Goal: Task Accomplishment & Management: Manage account settings

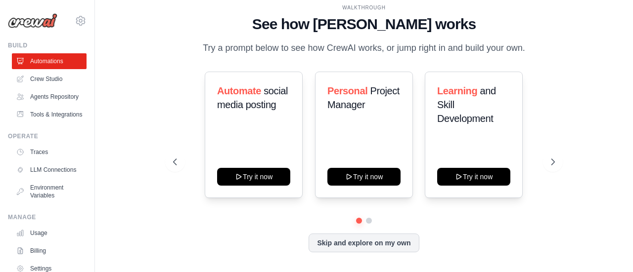
click at [606, 103] on div "WALKTHROUGH See how CrewAI works Try a prompt below to see how CrewAI works, or…" at bounding box center [364, 136] width 506 height 253
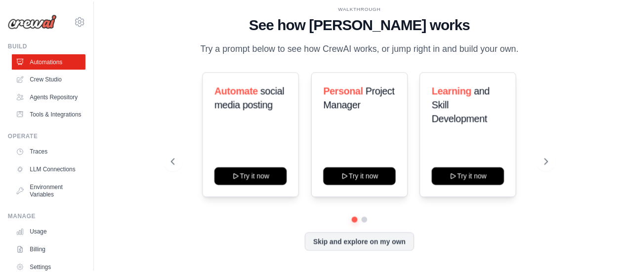
scroll to position [80, 0]
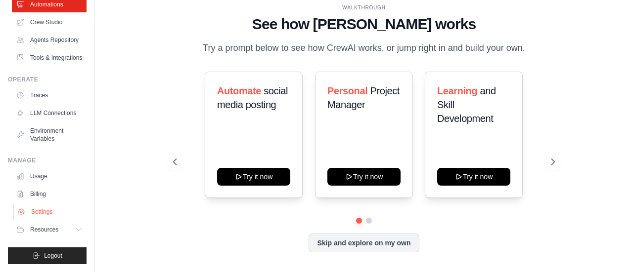
click at [53, 211] on link "Settings" at bounding box center [50, 212] width 75 height 16
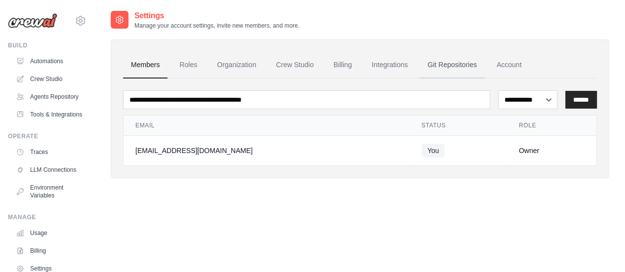
click at [440, 65] on link "Git Repositories" at bounding box center [452, 65] width 65 height 27
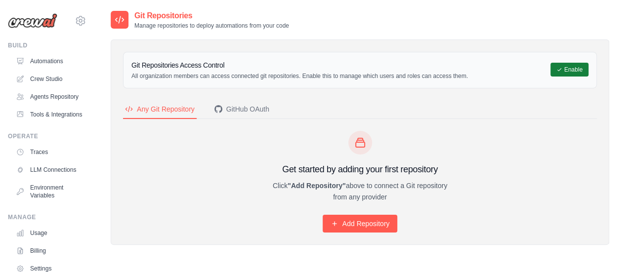
click at [570, 70] on button "Enable" at bounding box center [570, 70] width 38 height 14
click at [245, 110] on div "GitHub OAuth" at bounding box center [242, 109] width 55 height 10
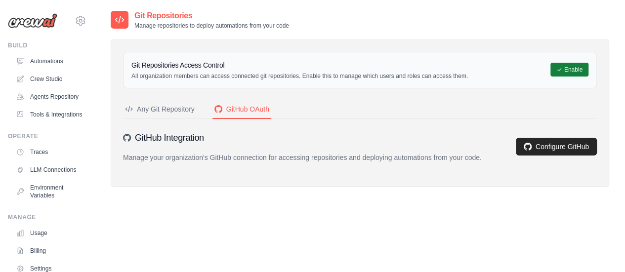
click at [572, 68] on button "Enable" at bounding box center [570, 70] width 38 height 14
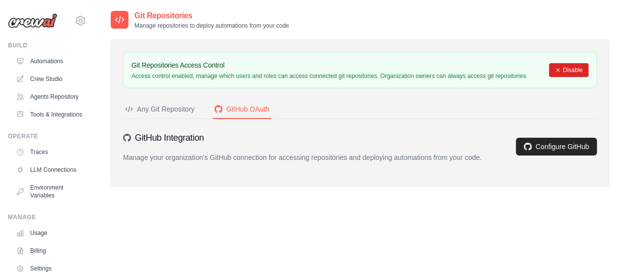
click at [172, 106] on div "Any Git Repository" at bounding box center [160, 109] width 70 height 10
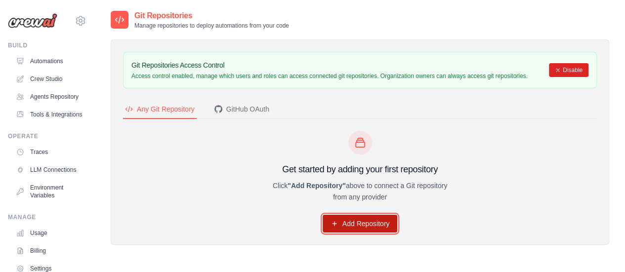
click at [366, 221] on link "Add Repository" at bounding box center [360, 224] width 75 height 18
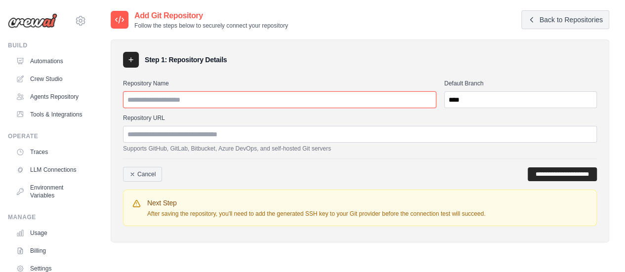
click at [266, 98] on input "Repository Name" at bounding box center [279, 99] width 313 height 17
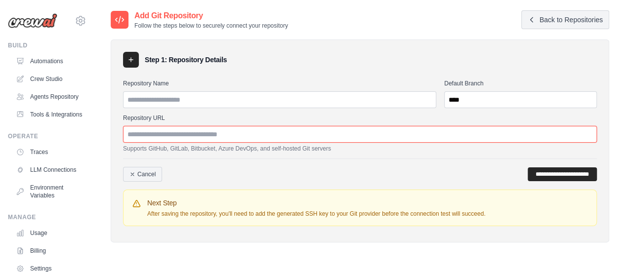
click at [267, 132] on input "Repository URL" at bounding box center [360, 134] width 474 height 17
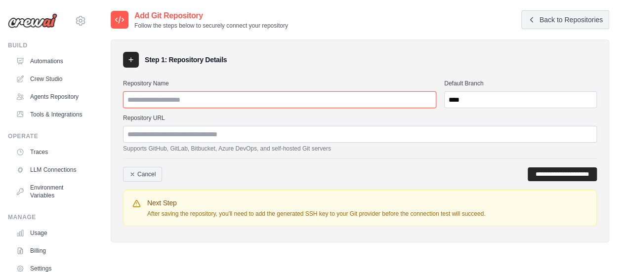
click at [239, 103] on input "Repository Name" at bounding box center [279, 99] width 313 height 17
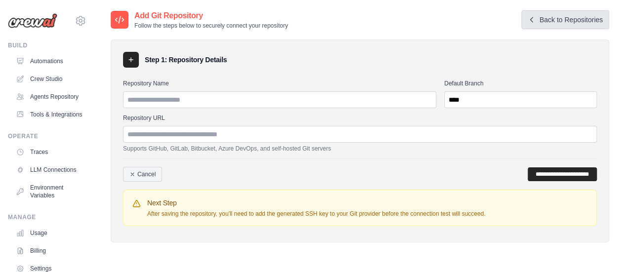
click at [578, 22] on link "Back to Repositories" at bounding box center [566, 19] width 88 height 19
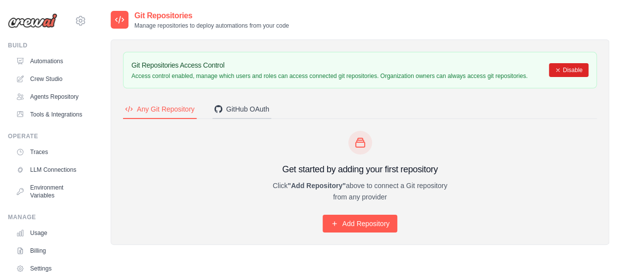
click at [239, 107] on div "GitHub OAuth" at bounding box center [242, 109] width 55 height 10
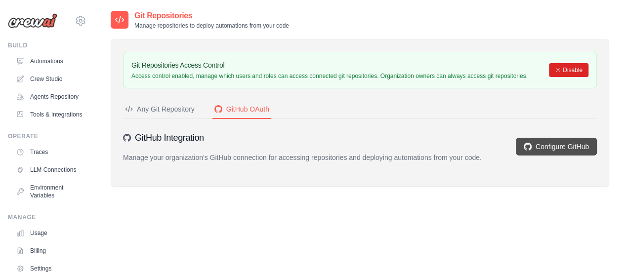
click at [556, 142] on link "Configure GitHub" at bounding box center [556, 147] width 81 height 18
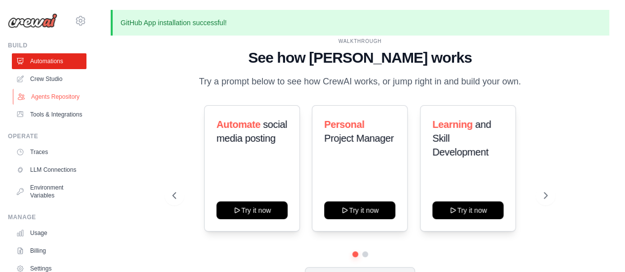
click at [44, 103] on link "Agents Repository" at bounding box center [50, 97] width 75 height 16
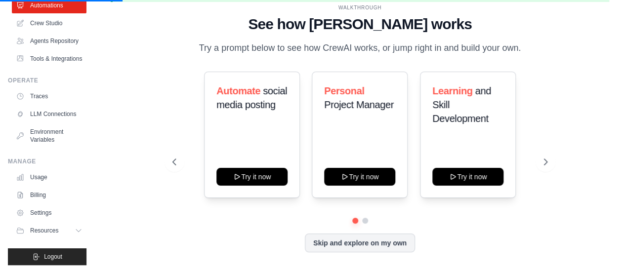
scroll to position [80, 0]
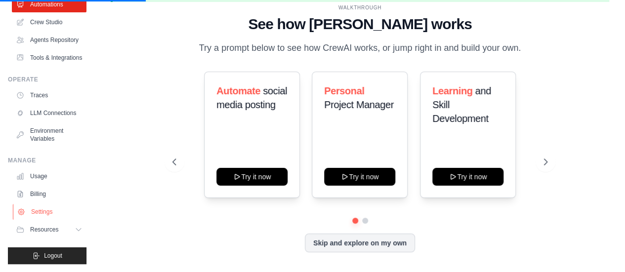
click at [47, 208] on link "Settings" at bounding box center [50, 212] width 75 height 16
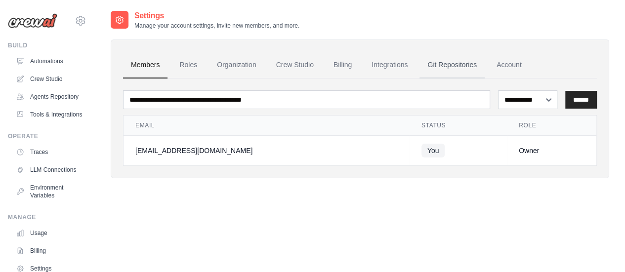
click at [437, 64] on link "Git Repositories" at bounding box center [452, 65] width 65 height 27
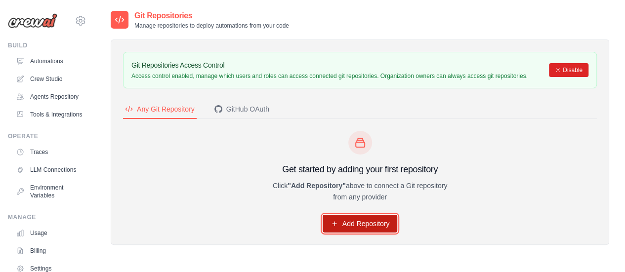
click at [348, 221] on link "Add Repository" at bounding box center [360, 224] width 75 height 18
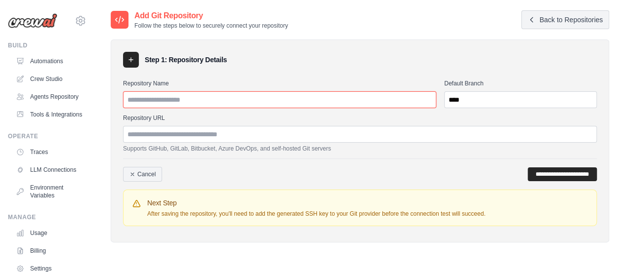
click at [333, 100] on input "Repository Name" at bounding box center [279, 99] width 313 height 17
type input "*"
type input "**********"
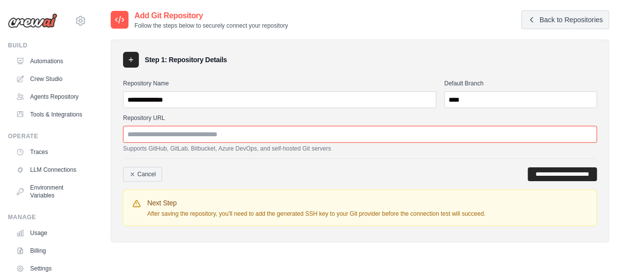
click at [289, 139] on input "Repository URL" at bounding box center [360, 134] width 474 height 17
click at [280, 129] on input "Repository URL" at bounding box center [360, 134] width 474 height 17
click at [285, 137] on input "Repository URL" at bounding box center [360, 134] width 474 height 17
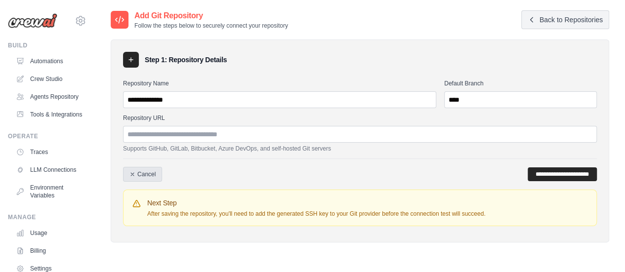
click at [134, 176] on link "Cancel" at bounding box center [142, 174] width 39 height 15
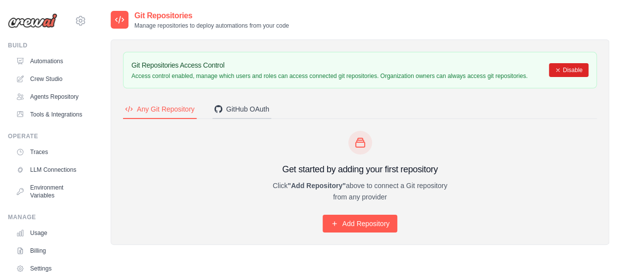
click at [236, 107] on div "GitHub OAuth" at bounding box center [242, 109] width 55 height 10
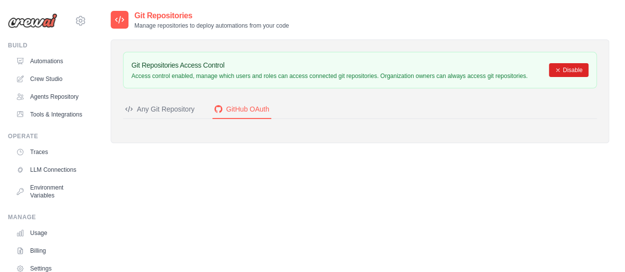
click at [178, 103] on button "Any Git Repository" at bounding box center [160, 109] width 74 height 19
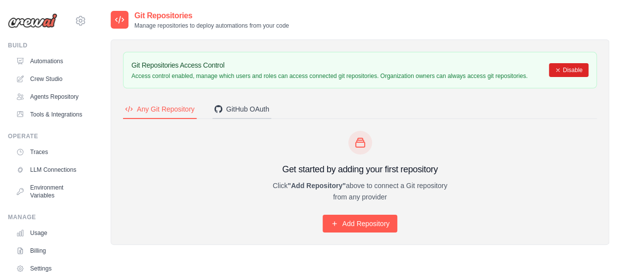
click at [247, 109] on div "GitHub OAuth" at bounding box center [242, 109] width 55 height 10
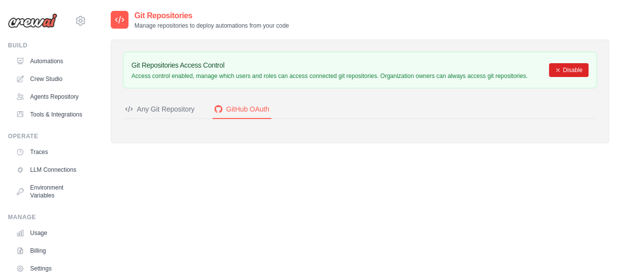
click at [162, 110] on div "Any Git Repository" at bounding box center [160, 109] width 70 height 10
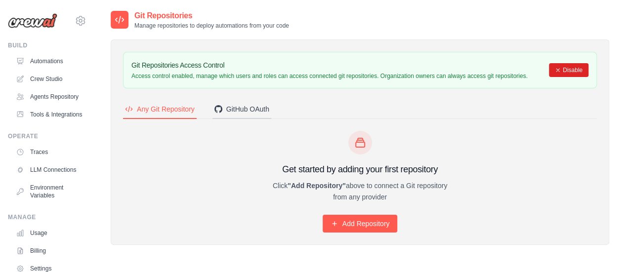
click at [235, 105] on div "GitHub OAuth" at bounding box center [242, 109] width 55 height 10
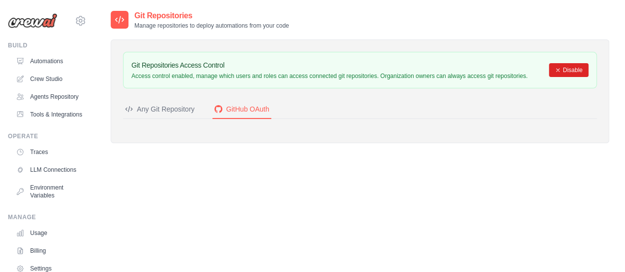
click at [159, 111] on div "Any Git Repository" at bounding box center [160, 109] width 70 height 10
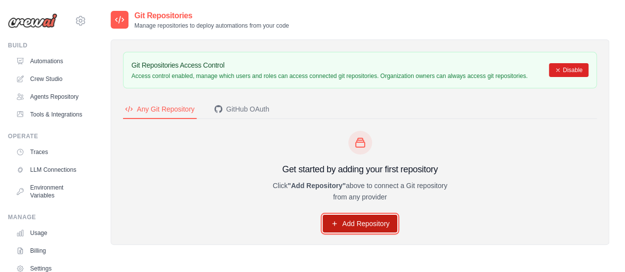
click at [378, 223] on link "Add Repository" at bounding box center [360, 224] width 75 height 18
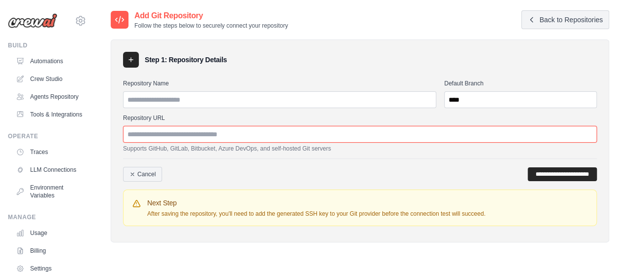
click at [278, 136] on input "Repository URL" at bounding box center [360, 134] width 474 height 17
paste input "**********"
type input "**********"
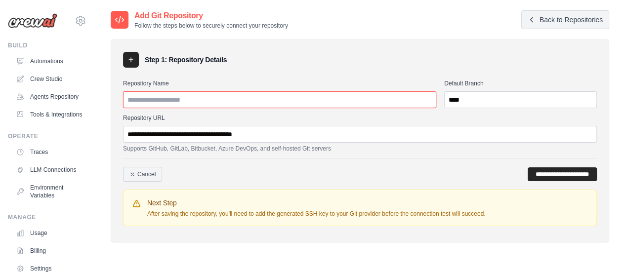
click at [269, 100] on input "Repository Name" at bounding box center [279, 99] width 313 height 17
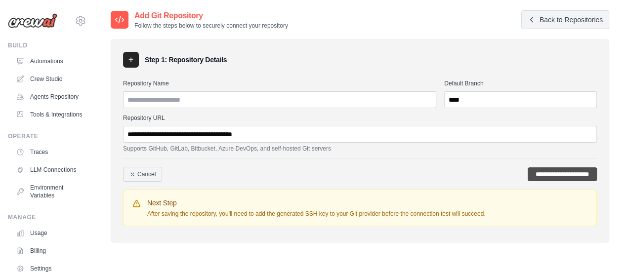
click at [532, 175] on input "**********" at bounding box center [562, 175] width 69 height 14
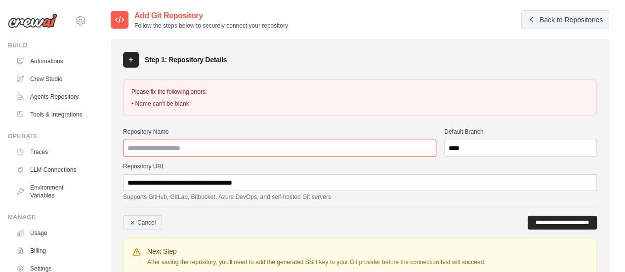
click at [252, 153] on input "Repository Name" at bounding box center [279, 148] width 313 height 17
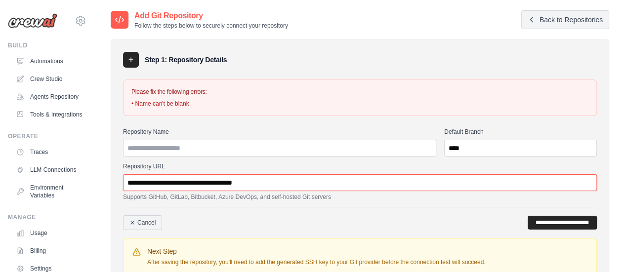
drag, startPoint x: 218, startPoint y: 181, endPoint x: 287, endPoint y: 176, distance: 69.4
click at [287, 176] on input "**********" at bounding box center [360, 183] width 474 height 17
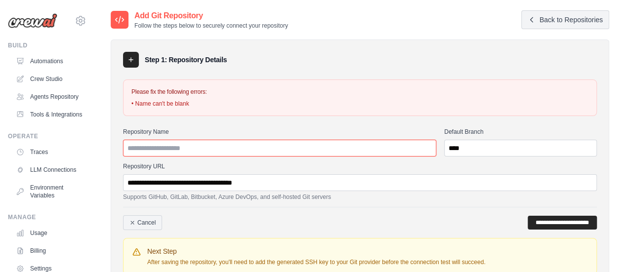
click at [249, 147] on input "Repository Name" at bounding box center [279, 148] width 313 height 17
paste input "**********"
type input "**********"
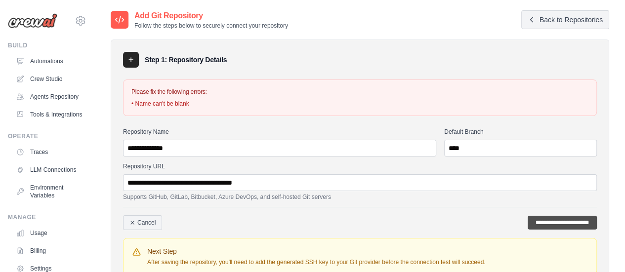
click at [529, 221] on input "**********" at bounding box center [562, 223] width 69 height 14
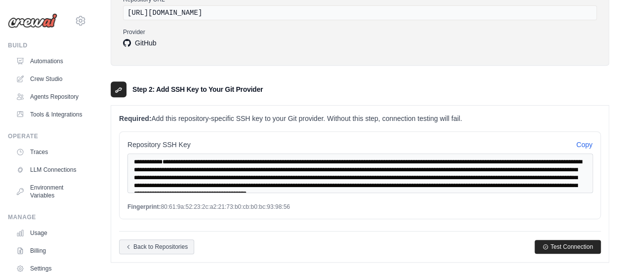
scroll to position [204, 0]
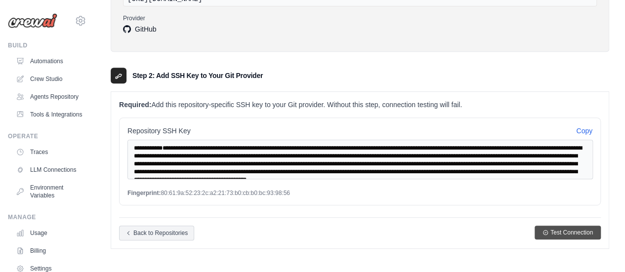
click at [543, 233] on icon "button" at bounding box center [546, 233] width 6 height 6
click at [587, 129] on button "Copy" at bounding box center [584, 131] width 16 height 10
click at [578, 232] on span "Test Connection" at bounding box center [572, 233] width 43 height 8
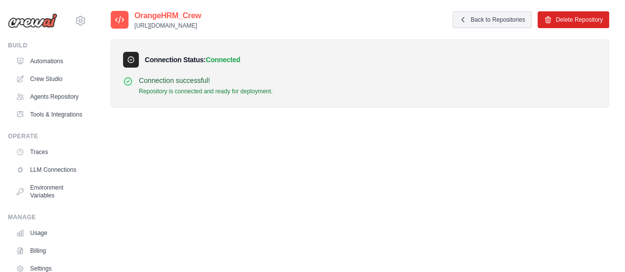
click at [185, 144] on div "OrangeHRM_Crew [URL][DOMAIN_NAME] Back to Repositories Delete Repository Connec…" at bounding box center [360, 146] width 499 height 272
